Goal: Information Seeking & Learning: Understand process/instructions

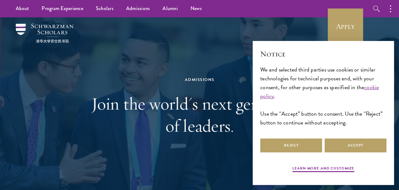
click at [210, 78] on div "Admissions" at bounding box center [199, 79] width 217 height 7
click at [328, 94] on div "We and selected third parties use cookies or similar technologies for technical…" at bounding box center [323, 96] width 126 height 62
click at [343, 138] on button "Accept" at bounding box center [355, 145] width 62 height 14
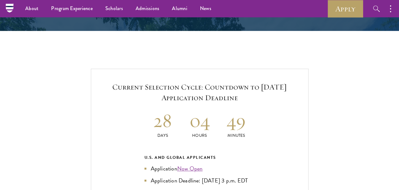
scroll to position [1277, 0]
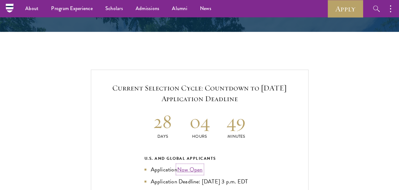
click at [202, 165] on link "Now Open" at bounding box center [190, 169] width 26 height 9
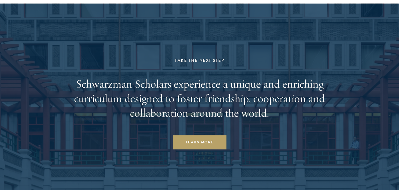
scroll to position [3296, 0]
